Goal: Check status: Check status

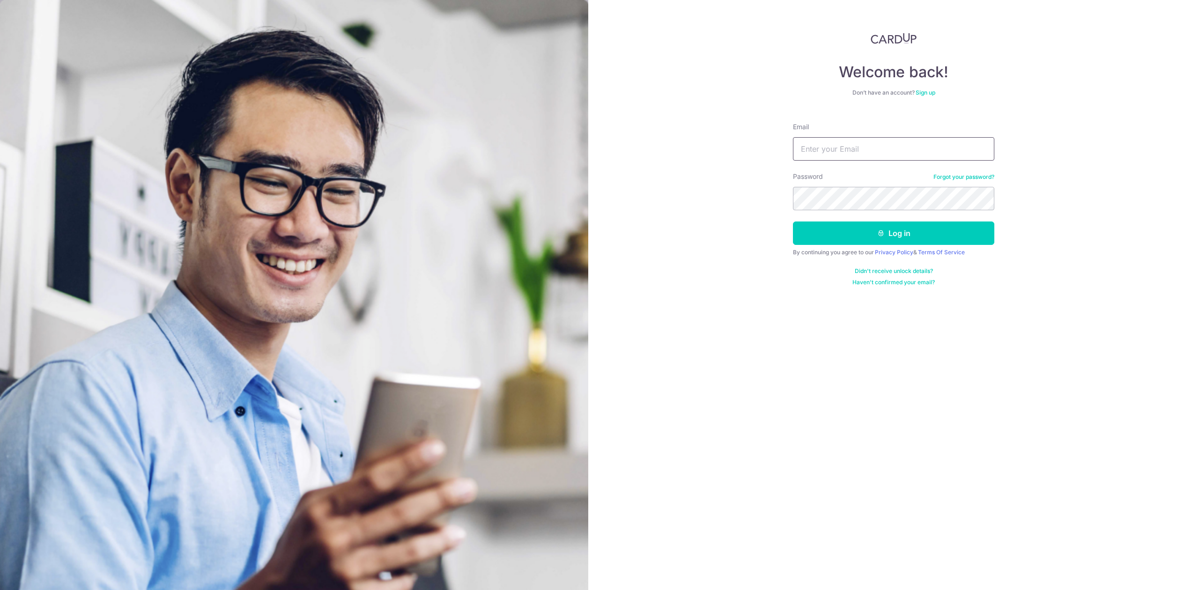
type input "[PERSON_NAME][EMAIL_ADDRESS][DOMAIN_NAME]"
drag, startPoint x: 0, startPoint y: 0, endPoint x: 851, endPoint y: 234, distance: 882.8
click at [851, 234] on button "Log in" at bounding box center [893, 233] width 201 height 23
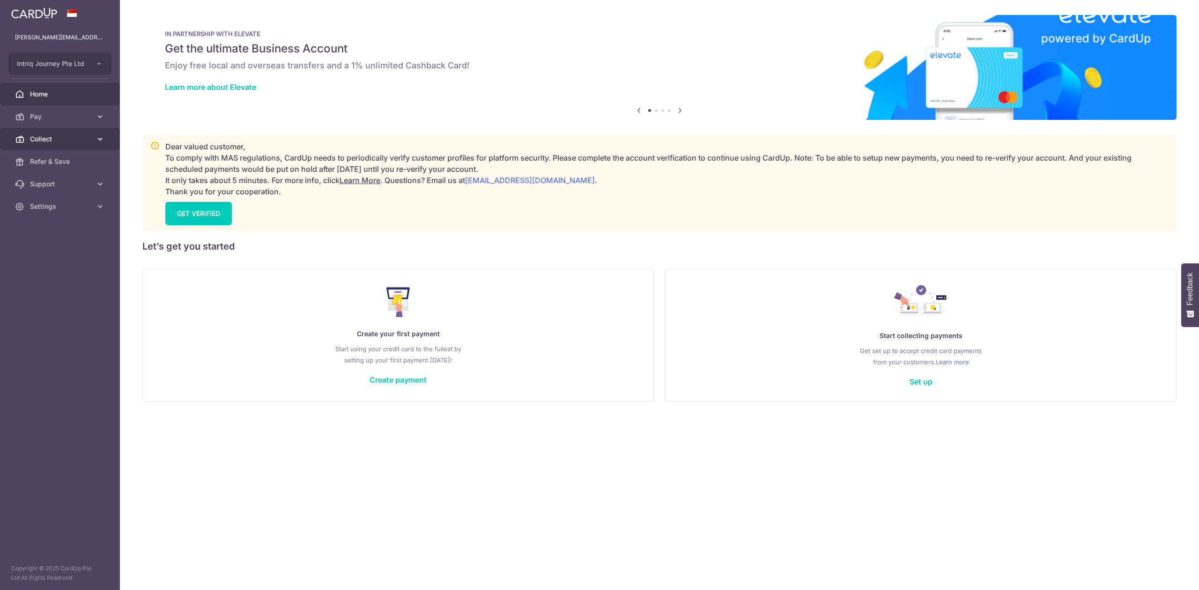
click at [75, 137] on span "Collect" at bounding box center [61, 138] width 62 height 9
click at [79, 163] on span "Dashboard" at bounding box center [61, 161] width 62 height 9
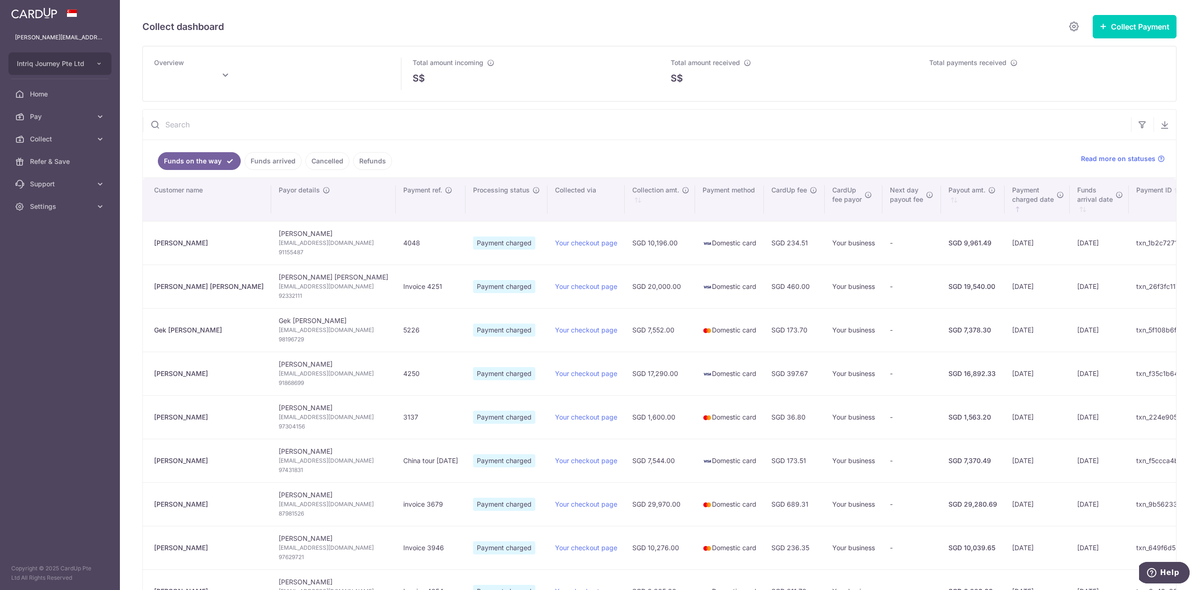
type input "[DATE]"
